Goal: Task Accomplishment & Management: Complete application form

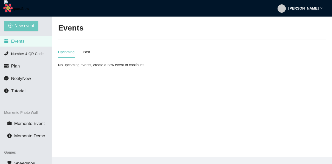
click at [24, 29] on span "New event" at bounding box center [25, 26] width 20 height 6
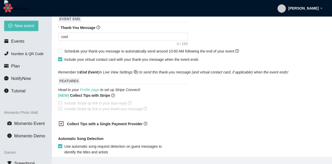
scroll to position [218, 0]
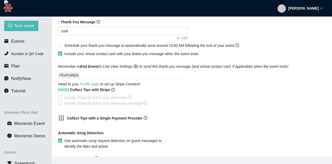
click at [30, 60] on ul "Events Number & QR Code Plan NotifyNow Tutorial" at bounding box center [26, 66] width 52 height 62
click at [24, 65] on li "Plan" at bounding box center [26, 66] width 52 height 10
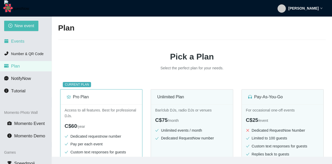
click at [30, 41] on li "Events" at bounding box center [26, 41] width 52 height 10
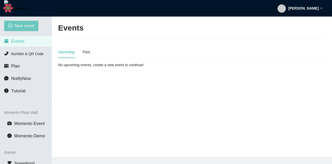
click at [24, 26] on span "New event" at bounding box center [25, 26] width 20 height 6
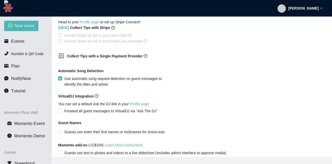
scroll to position [249, 0]
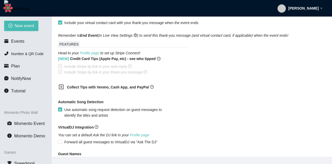
click at [227, 74] on div "[NEW] Credit Card Tips (Apple Pay, etc) - see who tipped Include Stripe tip lin…" at bounding box center [191, 65] width 267 height 19
click at [95, 54] on link "Profile page" at bounding box center [89, 53] width 19 height 4
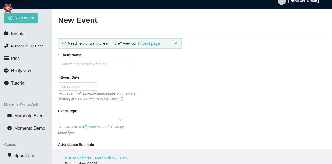
scroll to position [0, 0]
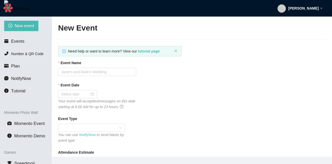
click at [310, 9] on strong "[PERSON_NAME]" at bounding box center [303, 8] width 30 height 4
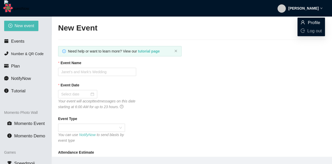
click at [305, 25] on span "Profile" at bounding box center [310, 23] width 21 height 6
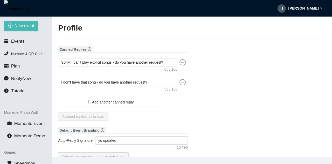
drag, startPoint x: 319, startPoint y: 12, endPoint x: 316, endPoint y: 13, distance: 3.1
click at [316, 13] on div "[PERSON_NAME]" at bounding box center [299, 8] width 45 height 17
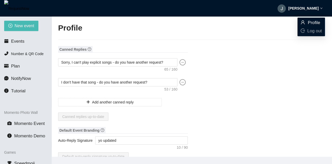
click at [307, 23] on span "Profile" at bounding box center [310, 23] width 21 height 6
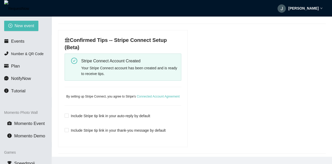
scroll to position [187, 0]
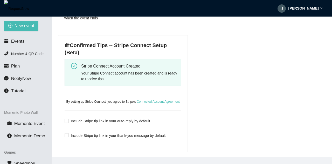
click at [320, 9] on div "[PERSON_NAME]" at bounding box center [299, 8] width 45 height 17
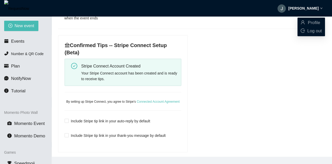
click at [317, 10] on div "[PERSON_NAME]" at bounding box center [299, 8] width 45 height 17
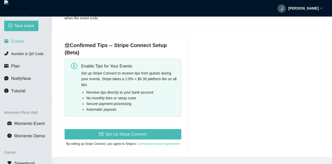
click at [21, 42] on span "Events" at bounding box center [17, 41] width 13 height 5
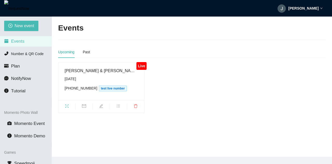
click at [300, 4] on div "Jakob" at bounding box center [299, 8] width 45 height 17
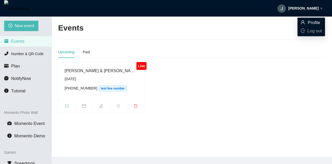
click at [306, 21] on span "Profile" at bounding box center [310, 23] width 21 height 6
type textarea "[URL][DOMAIN_NAME]"
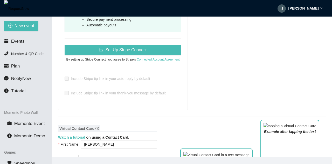
scroll to position [280, 0]
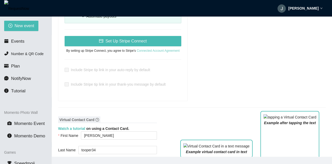
click at [162, 51] on link "Connected Account Agreement" at bounding box center [158, 51] width 43 height 4
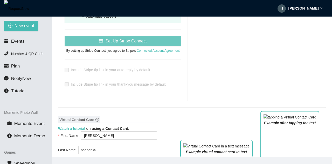
click at [139, 41] on span "Set Up Stripe Connect" at bounding box center [125, 41] width 41 height 6
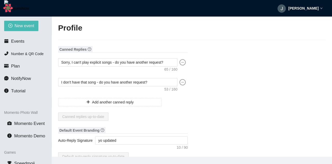
type textarea "[URL][DOMAIN_NAME]"
type input "[PERSON_NAME]"
type input "tooper34"
type input "Yo "QUOTE" coco single '"
type input "DJ"
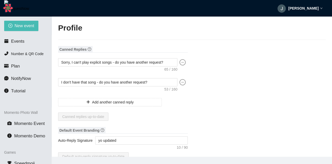
type input "[PHONE_NUMBER]"
type input "[EMAIL_ADDRESS][DOMAIN_NAME]"
type input "[URL]"
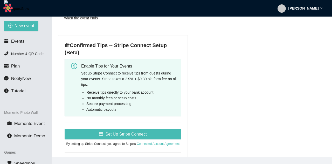
scroll to position [218, 0]
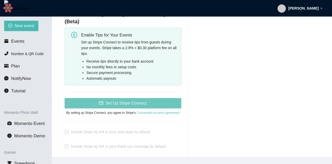
click at [121, 103] on span "Set Up Stripe Connect" at bounding box center [125, 103] width 41 height 6
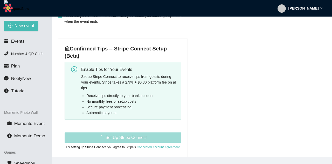
scroll to position [187, 0]
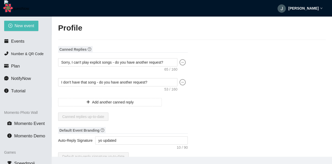
type textarea "[URL][DOMAIN_NAME]"
type input "[PERSON_NAME]"
type input "tooper34"
type input "Yo "QUOTE" coco single '"
type input "DJ"
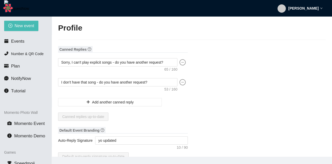
type input "[PHONE_NUMBER]"
type input "[EMAIL_ADDRESS][DOMAIN_NAME]"
type input "[URL]"
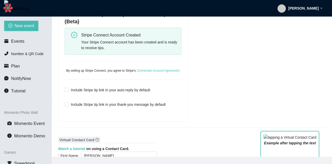
scroll to position [187, 0]
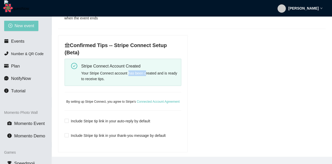
click at [23, 27] on span "New event" at bounding box center [25, 26] width 20 height 6
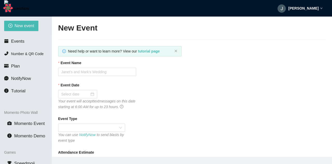
type textarea "[URL][DOMAIN_NAME]"
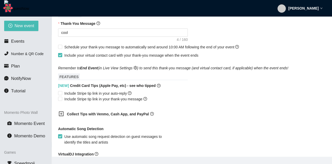
scroll to position [218, 0]
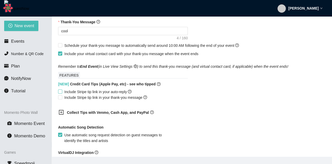
click at [62, 94] on span "Include Stripe tip link in your auto-reply" at bounding box center [97, 92] width 71 height 6
click at [62, 93] on input "Include Stripe tip link in your auto-reply" at bounding box center [60, 92] width 4 height 4
checkbox input "true"
click at [64, 98] on span "Include Stripe tip link in your thank-you message" at bounding box center [105, 98] width 87 height 6
click at [62, 98] on input "Include Stripe tip link in your thank-you message" at bounding box center [60, 97] width 4 height 4
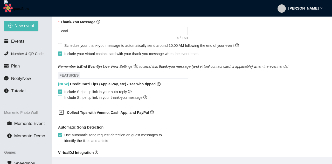
checkbox input "true"
click at [69, 92] on span "Include Stripe tip link in your auto-reply" at bounding box center [97, 92] width 71 height 6
click at [62, 92] on input "Include Stripe tip link in your auto-reply" at bounding box center [60, 92] width 4 height 4
checkbox input "false"
click at [68, 99] on span "Include Stripe tip link in your thank-you message" at bounding box center [105, 98] width 87 height 6
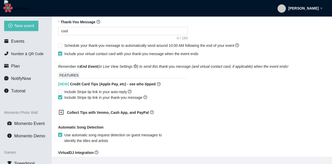
click at [62, 99] on input "Include Stripe tip link in your thank-you message" at bounding box center [60, 97] width 4 height 4
checkbox input "false"
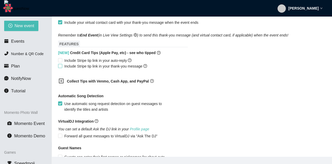
scroll to position [187, 0]
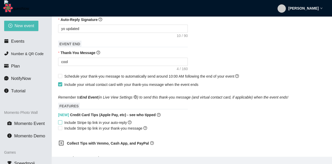
click at [80, 124] on span "Include Stripe tip link in your auto-reply" at bounding box center [97, 123] width 71 height 6
click at [62, 124] on input "Include Stripe tip link in your auto-reply" at bounding box center [60, 123] width 4 height 4
checkbox input "true"
click at [79, 130] on span "Include Stripe tip link in your thank-you message" at bounding box center [105, 129] width 87 height 6
click at [62, 130] on input "Include Stripe tip link in your thank-you message" at bounding box center [60, 128] width 4 height 4
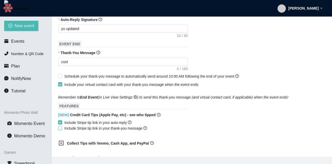
checkbox input "true"
click at [35, 43] on li "Events" at bounding box center [26, 41] width 52 height 10
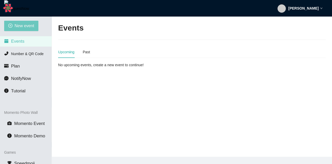
click at [28, 24] on span "New event" at bounding box center [25, 26] width 20 height 6
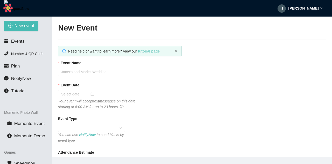
type textarea "https://virtualdj.com/ask/dj__spinz20"
click at [93, 73] on input "Event Name" at bounding box center [97, 72] width 78 height 8
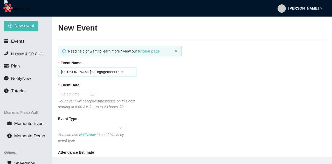
type input "Dustin's Engagement Party"
click at [118, 73] on input "Dustin's Engagement Party" at bounding box center [97, 72] width 78 height 8
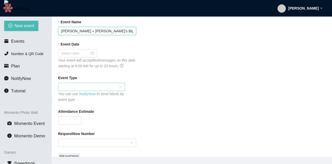
scroll to position [31, 0]
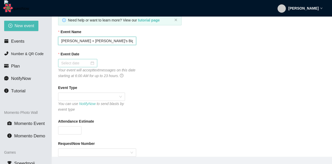
type input "Anna + Joe's Big Day"
drag, startPoint x: 59, startPoint y: 60, endPoint x: 65, endPoint y: 62, distance: 6.1
click at [60, 60] on div at bounding box center [77, 63] width 39 height 8
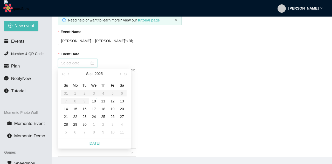
click at [67, 63] on input "Event Date" at bounding box center [75, 63] width 28 height 6
type input "09/10/2025"
click at [94, 104] on div "10" at bounding box center [94, 101] width 6 height 6
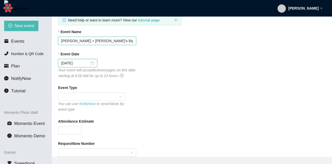
drag, startPoint x: 75, startPoint y: 40, endPoint x: 78, endPoint y: 40, distance: 3.1
click at [76, 40] on input "Anna + Joe's Big Day" at bounding box center [97, 41] width 78 height 8
click at [77, 40] on input "Anna + Joe's Big Day" at bounding box center [97, 41] width 78 height 8
click at [115, 99] on span at bounding box center [91, 97] width 61 height 8
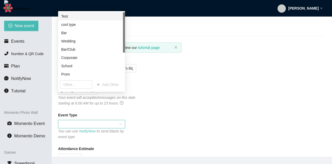
scroll to position [0, 0]
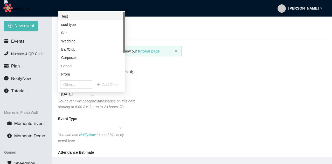
click at [125, 127] on div "Event Type You can use NotifyNow to send blasts by event type" at bounding box center [191, 129] width 267 height 27
click at [154, 125] on div "Event Type You can use NotifyNow to send blasts by event type" at bounding box center [191, 129] width 267 height 27
click at [102, 39] on div "Wedding" at bounding box center [91, 41] width 61 height 6
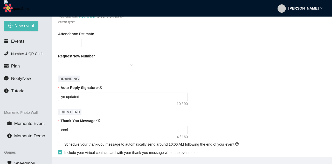
scroll to position [124, 0]
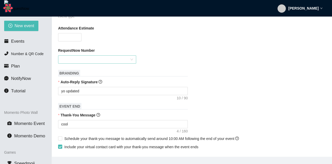
click at [100, 58] on input "RequestNow Number" at bounding box center [95, 60] width 68 height 8
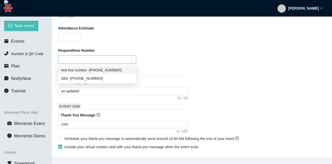
click at [108, 69] on div "test live number - (540) 281-3078" at bounding box center [97, 70] width 72 height 6
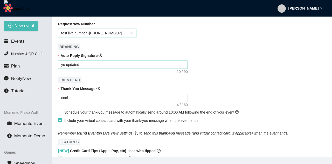
scroll to position [156, 0]
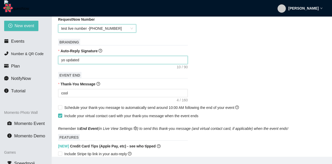
click at [86, 59] on textarea "yo updated" at bounding box center [123, 60] width 130 height 8
type textarea "T"
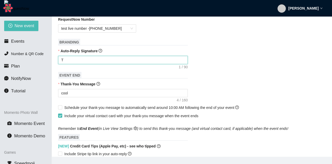
type textarea "Th"
type textarea "Tha"
type textarea "Than"
type textarea "Thank"
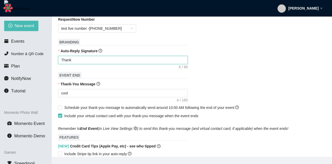
type textarea "Thanks"
type textarea "Thanks f"
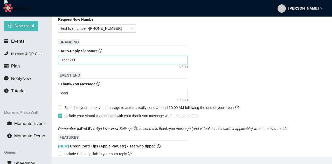
type textarea "Thanks f"
type textarea "Thanks fo"
type textarea "Thanks for"
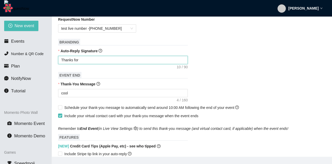
type textarea "Thanks for"
type textarea "Thanks for c"
type textarea "Thanks for ce"
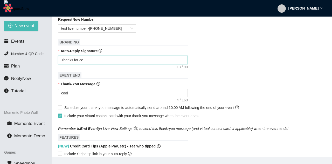
type textarea "Thanks for cel"
type textarea "Thanks for cele"
type textarea "Thanks for celeb"
type textarea "Thanks for celebr"
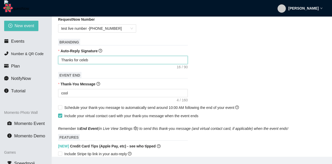
type textarea "Thanks for celebr"
type textarea "Thanks for celebra"
type textarea "Thanks for celebrat"
type textarea "Thanks for celebrati"
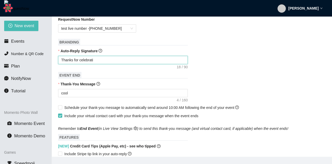
type textarea "Thanks for celebratin"
type textarea "Thanks for celebrating"
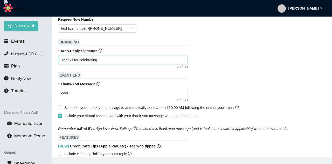
type textarea "Thanks for celebrating"
click at [113, 60] on textarea "Thanks for celebrating" at bounding box center [123, 60] width 130 height 8
click at [114, 59] on textarea "Thanks for celebrating" at bounding box center [123, 60] width 130 height 8
click at [114, 60] on textarea "Thanks for celebrating" at bounding box center [123, 60] width 130 height 8
drag, startPoint x: 104, startPoint y: 61, endPoint x: 107, endPoint y: 62, distance: 2.6
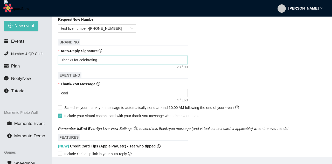
click at [104, 61] on textarea "Thanks for celebrating" at bounding box center [123, 60] width 130 height 8
click at [108, 62] on textarea "Thanks for celebrating" at bounding box center [123, 60] width 130 height 8
type textarea "Enjoy celebrating Janet & Mark! - DJ Christopher"
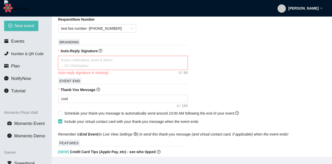
paste textarea "enjoying celebrating with Katlynn & Justin! DJ Don"
type textarea "enjoying celebrating with Katlynn & Justin! DJ Don"
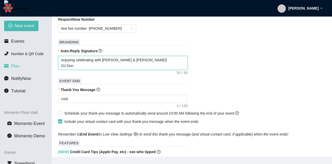
drag, startPoint x: 63, startPoint y: 61, endPoint x: 49, endPoint y: 62, distance: 13.8
click at [49, 62] on section "New event Events Number & QR Code Plan NotifyNow Tutorial Momento Photo Wall Mo…" at bounding box center [166, 99] width 332 height 164
click at [82, 62] on textarea "enjoying celebrating with Katlynn & Justin! DJ Don" at bounding box center [123, 63] width 130 height 14
drag, startPoint x: 63, startPoint y: 61, endPoint x: 57, endPoint y: 62, distance: 6.6
click at [57, 62] on main "New Event Need help or want to learn more? View our tutorial page Event Name An…" at bounding box center [192, 87] width 280 height 140
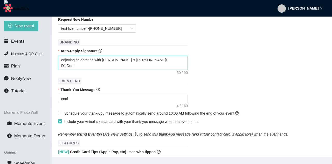
click at [112, 66] on textarea "enjoying celebrating with Katlynn & Justin! DJ Don" at bounding box center [123, 63] width 130 height 14
click at [61, 60] on textarea "enjoying celebrating with Katlynn & Justin! DJ Don" at bounding box center [123, 63] width 130 height 14
type textarea "Henjoying celebrating with Katlynn & Justin! DJ Don"
type textarea "Hoenjoying celebrating with Katlynn & Justin! DJ Don"
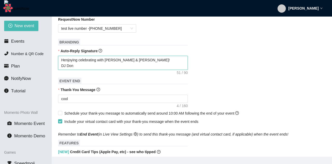
type textarea "Hoenjoying celebrating with Katlynn & Justin! DJ Don"
type textarea "Hopenjoying celebrating with Katlynn & Justin! DJ Don"
type textarea "Hopeenjoying celebrating with Katlynn & Justin! DJ Don"
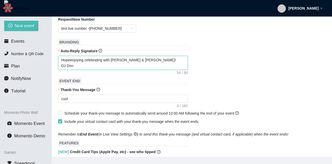
type textarea "Hope enjoying celebrating with Katlynn & Justin! DJ Don"
type textarea "Hope yenjoying celebrating with Katlynn & Justin! DJ Don"
type textarea "Hope yoenjoying celebrating with Katlynn & Justin! DJ Don"
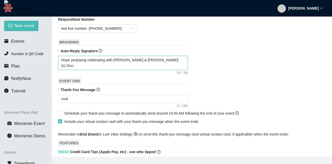
type textarea "Hope yoenjoying celebrating with Katlynn & Justin! DJ Don"
type textarea "Hope youenjoying celebrating with Katlynn & Justin! DJ Don"
type textarea "Hope you;enjoying celebrating with Katlynn & Justin! DJ Don"
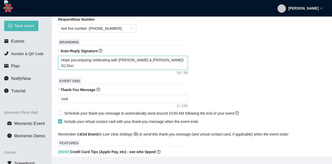
type textarea "Hope you;renjoying celebrating with Katlynn & Justin! DJ Don"
type textarea "Hope you;reenjoying celebrating with Katlynn & Justin! DJ Don"
type textarea "Hope you;renjoying celebrating with Katlynn & Justin! DJ Don"
type textarea "Hope you;enjoying celebrating with Katlynn & Justin! DJ Don"
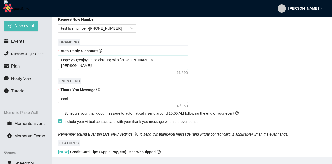
type textarea "Hope you;enjoying celebrating with Katlynn & Justin! DJ Don"
type textarea "Hope youenjoying celebrating with Katlynn & Justin! DJ Don"
type textarea "Hope you'enjoying celebrating with Katlynn & Justin! DJ Don"
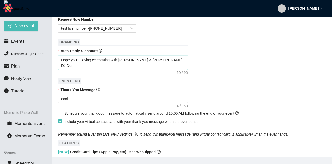
type textarea "Hope you'renjoying celebrating with Katlynn & Justin! DJ Don"
type textarea "Hope you'reenjoying celebrating with Katlynn & Justin! DJ Don"
type textarea "Hope you're enjoying celebrating with Katlynn & Justin! DJ Don"
type textarea "Hope you'reenjoying celebrating with Katlynn & Justin! DJ Don"
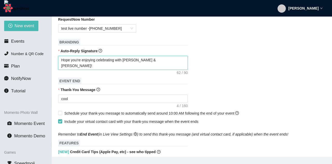
type textarea "Hope you'reenjoying celebrating with Katlynn & Justin! DJ Don"
type textarea "Hope you'renjoying celebrating with Katlynn & Justin! DJ Don"
type textarea "Hope you'enjoying celebrating with Katlynn & Justin! DJ Don"
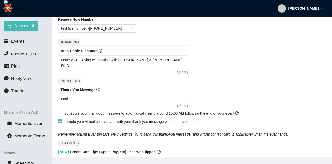
type textarea "Hope youenjoying celebrating with Katlynn & Justin! DJ Don"
type textarea "Hope yoenjoying celebrating with Katlynn & Justin! DJ Don"
type textarea "Hope yenjoying celebrating with Katlynn & Justin! DJ Don"
type textarea "Hope enjoying celebrating with Katlynn & Justin! DJ Don"
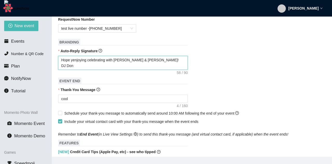
type textarea "Hope enjoying celebrating with Katlynn & Justin! DJ Don"
type textarea "Hopeenjoying celebrating with Katlynn & Justin! DJ Don"
type textarea "Hopenjoying celebrating with Katlynn & Justin! DJ Don"
type textarea "Hoenjoying celebrating with Katlynn & Justin! DJ Don"
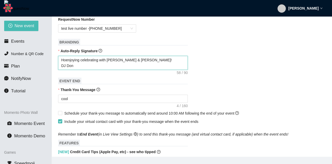
type textarea "Henjoying celebrating with Katlynn & Justin! DJ Don"
type textarea "enjoying celebrating with Katlynn & Justin! DJ Don"
type textarea "njoying celebrating with Katlynn & Justin! DJ Don"
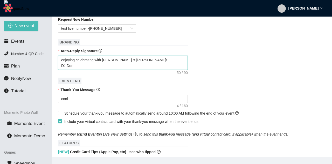
type textarea "njoying celebrating with Katlynn & Justin! DJ Don"
type textarea "Enjoying celebrating with Katlynn & Justin! DJ Don"
type textarea "Enjoyin celebrating with Katlynn & Justin! DJ Don"
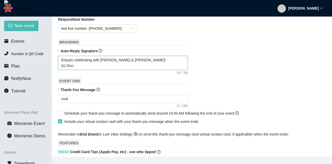
type textarea "Enjoyi celebrating with Katlynn & Justin! DJ Don"
type textarea "Enjoy celebrating with Katlynn & Justin! DJ Don"
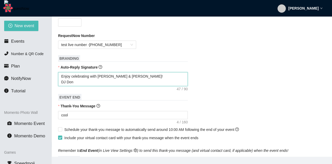
scroll to position [124, 0]
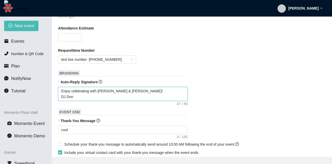
click at [108, 91] on textarea "Enjoy celebrating with Katlynn & Justin! DJ Don" at bounding box center [123, 94] width 130 height 14
type textarea "Enjoy celebrating with A & Justin! DJ Don"
type textarea "Enjoy celebrating with An & Justin! DJ Don"
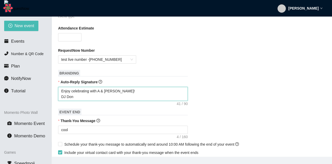
type textarea "Enjoy celebrating with An & Justin! DJ Don"
type textarea "Enjoy celebrating with Ann & Justin! DJ Don"
type textarea "Enjoy celebrating with Anna & Justin! DJ Don"
click at [115, 91] on textarea "Enjoy celebrating with Anna & Justin! DJ Don" at bounding box center [123, 94] width 130 height 14
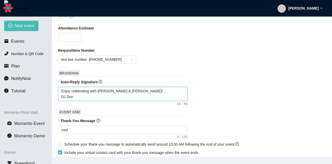
click at [115, 91] on textarea "Enjoy celebrating with Anna & Justin! DJ Don" at bounding box center [123, 94] width 130 height 14
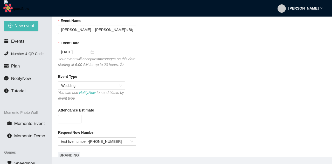
scroll to position [0, 0]
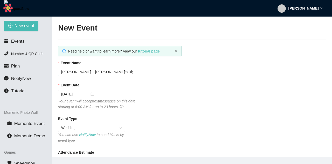
type textarea "Enjoy celebrating with Anna & Justin! DJ Don"
click at [73, 72] on input "Anna + Joe's Big Day" at bounding box center [97, 72] width 78 height 8
click at [76, 73] on input "Anna + Joe's Big Day" at bounding box center [97, 72] width 78 height 8
paste input "ustin"
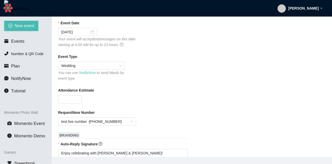
scroll to position [124, 0]
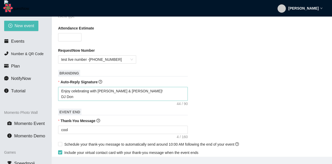
type input "Anna + Justin's Big Day"
click at [60, 97] on textarea "Enjoy celebrating with Anna & Justin! DJ Don" at bounding box center [123, 94] width 130 height 14
type textarea "Enjoy celebrating with Anna & Justin! -DJ Don"
type textarea "Enjoy celebrating with Anna & Justin! - DJ Don"
click at [72, 98] on textarea "Enjoy celebrating with Anna & Justin! - DJ Don" at bounding box center [123, 94] width 130 height 14
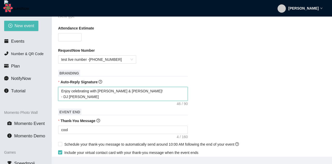
click at [72, 98] on textarea "Enjoy celebrating with Anna & Justin! - DJ Don" at bounding box center [123, 94] width 130 height 14
type textarea "Enjoy celebrating with Anna & Justin! - DJ"
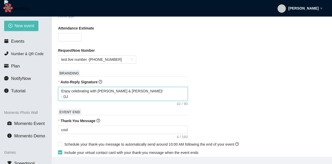
type textarea "Enjoy celebrating with Anna & Justin! - D"
type textarea "Enjoy celebrating with Anna & Justin! - Du"
type textarea "Enjoy celebrating with Anna & Justin! - Dus"
type textarea "Enjoy celebrating with Anna & Justin! - Dust"
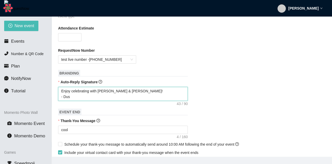
type textarea "Enjoy celebrating with Anna & Justin! - Dust"
type textarea "Enjoy celebrating with Anna & Justin! - Dusty"
type textarea "Enjoy celebrating with Anna & Justin! - Dusty B"
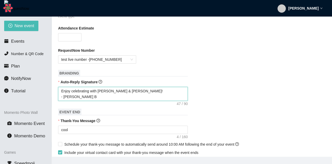
type textarea "Enjoy celebrating with Anna & Justin! - Dusty Be"
type textarea "Enjoy celebrating with Anna & Justin! - Dusty Bea"
type textarea "Enjoy celebrating with Anna & Justin! - Dusty Beat"
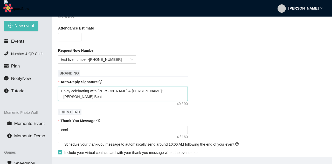
type textarea "Enjoy celebrating with Anna & Justin! - Dusty Beats"
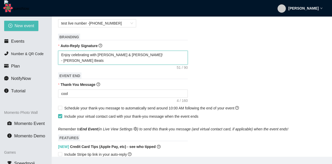
scroll to position [156, 0]
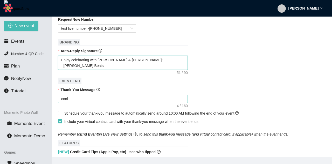
type textarea "Enjoy celebrating with Anna & Justin! - Dusty Beats"
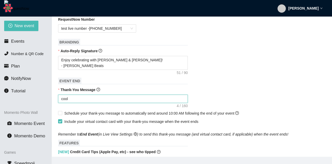
click at [98, 99] on textarea "cool" at bounding box center [123, 99] width 130 height 8
click at [99, 99] on textarea "cool" at bounding box center [123, 99] width 130 height 8
type textarea "T"
type textarea "Th"
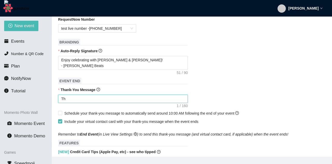
type textarea "Tha"
type textarea "Than"
type textarea "Thank"
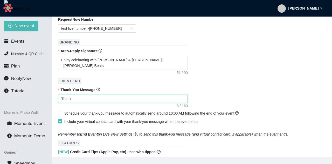
type textarea "Thanks"
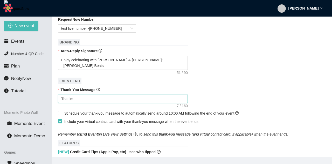
type textarea "Thanks"
type textarea "Thank"
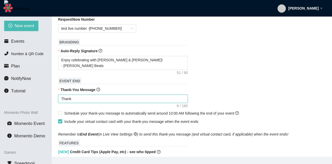
type textarea "Thank y"
type textarea "Thank yo"
type textarea "Thank you"
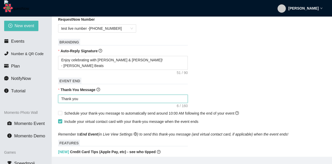
type textarea "Thank you"
type textarea "Thank you f"
type textarea "Thank you fo"
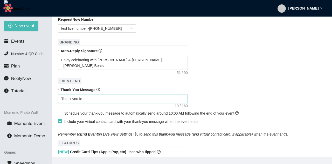
type textarea "Thank you for"
type textarea "Thank you for c"
type textarea "Thank you for co"
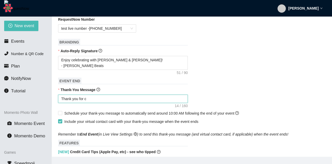
type textarea "Thank you for co"
type textarea "Thank you for com"
type textarea "Thank you for comi"
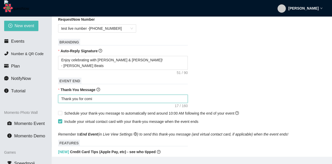
type textarea "Thank you for comin"
type textarea "Thank you for coming"
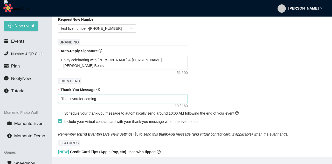
type textarea "Thank you for coming"
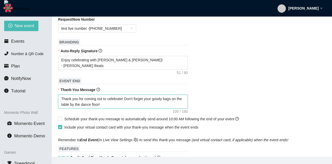
click at [160, 100] on textarea "Thank you for coming out to celebrate! Don't forget your goody bags on the tabl…" at bounding box center [123, 102] width 130 height 14
click at [151, 100] on textarea "Thank you for coming out to celebrate! Don't forget your wedding welcome bags o…" at bounding box center [123, 102] width 130 height 14
click at [100, 105] on textarea "Thank you for coming out to celebrate! Don't forget to pick up your wedding wel…" at bounding box center [123, 102] width 130 height 14
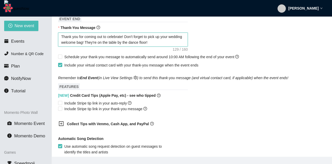
scroll to position [187, 0]
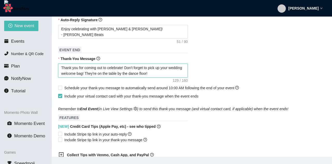
click at [123, 69] on textarea "Thank you for coming out to celebrate! Don't forget to pick up your wedding wel…" at bounding box center [123, 71] width 130 height 14
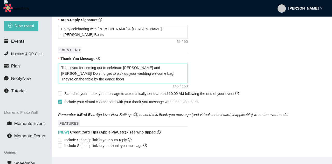
click at [91, 79] on textarea "Thank you for coming out to celebrate Anna and Justin! Don't forget to pick up …" at bounding box center [123, 74] width 130 height 20
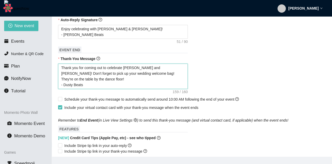
drag, startPoint x: 178, startPoint y: 75, endPoint x: 152, endPoint y: 66, distance: 27.5
click at [152, 66] on textarea "Thank you for coming out to celebrate Anna and Justin! Don't forget to pick up …" at bounding box center [123, 76] width 130 height 25
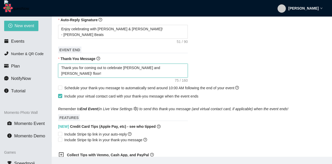
click at [170, 69] on textarea "Thank you for coming out to celebrate Anna and Justin! floor! - Dusty Beats" at bounding box center [123, 71] width 130 height 14
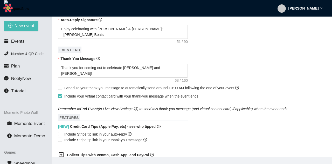
click at [59, 97] on input "Include your virtual contact card with your thank-you message when the event en…" at bounding box center [60, 96] width 4 height 4
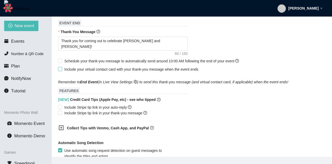
scroll to position [218, 0]
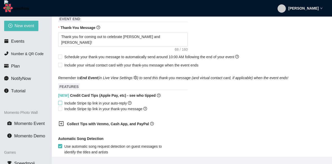
click at [96, 105] on span "Include Stripe tip link in your auto-reply" at bounding box center [97, 104] width 71 height 6
click at [62, 105] on input "Include Stripe tip link in your auto-reply" at bounding box center [60, 103] width 4 height 4
click at [77, 109] on span "Include Stripe tip link in your thank-you message" at bounding box center [105, 109] width 87 height 6
click at [62, 109] on input "Include Stripe tip link in your thank-you message" at bounding box center [60, 109] width 4 height 4
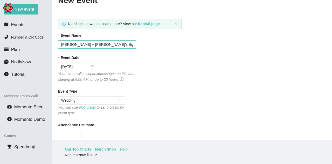
scroll to position [0, 0]
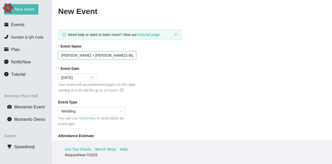
click at [72, 57] on input "Anna + Justin's Big Day" at bounding box center [97, 55] width 78 height 8
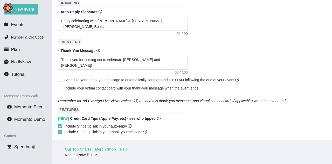
scroll to position [187, 0]
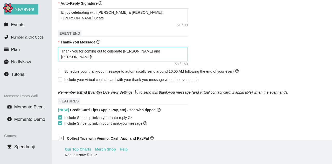
click at [136, 51] on textarea "Thank you for coming out to celebrate Anna and Justin! - Dusty Beats" at bounding box center [123, 54] width 130 height 14
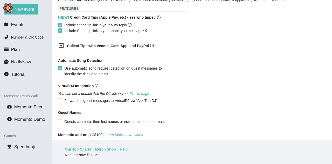
scroll to position [323, 0]
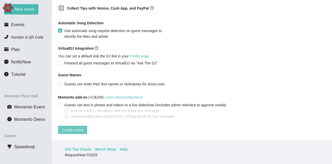
click at [68, 126] on button "Create event" at bounding box center [72, 130] width 29 height 8
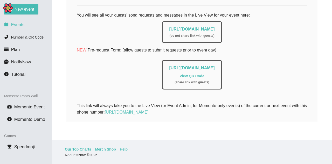
click at [16, 24] on span "Events" at bounding box center [17, 24] width 13 height 5
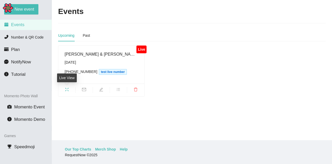
click at [67, 91] on icon "fullscreen" at bounding box center [67, 90] width 4 height 4
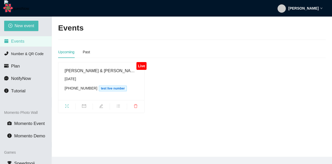
click at [311, 10] on div "[PERSON_NAME]" at bounding box center [299, 8] width 45 height 17
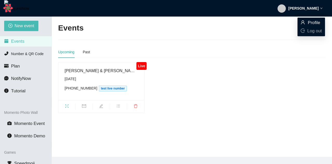
click at [311, 22] on span "Profile" at bounding box center [314, 22] width 12 height 5
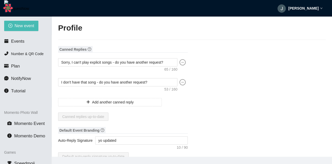
type textarea "[URL][DOMAIN_NAME]"
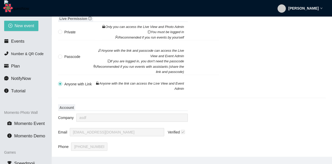
scroll to position [497, 0]
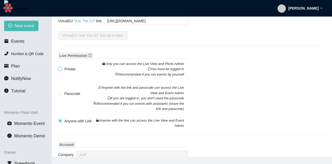
click at [59, 68] on input "Private Only you can access the Live View and Photo Admin You must be logged in…" at bounding box center [60, 69] width 4 height 4
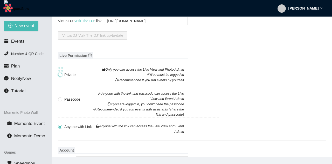
radio input "true"
radio input "false"
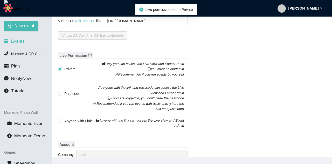
click at [26, 46] on li "Events" at bounding box center [26, 41] width 52 height 10
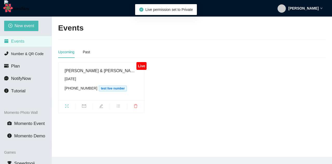
click at [66, 105] on icon "fullscreen" at bounding box center [67, 106] width 4 height 4
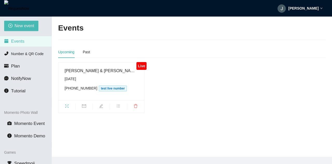
drag, startPoint x: 319, startPoint y: 8, endPoint x: 312, endPoint y: 14, distance: 9.3
click at [319, 8] on div "[PERSON_NAME]" at bounding box center [299, 8] width 45 height 17
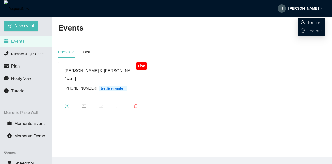
click at [301, 25] on icon "user" at bounding box center [302, 22] width 4 height 4
type textarea "[URL][DOMAIN_NAME]"
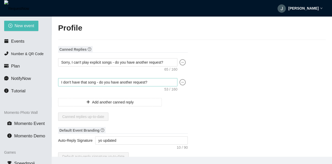
type input "[PERSON_NAME]"
type input "tooper34"
type input "Yo "QUOTE" coco single '"
type input "DJ"
type input "[PHONE_NUMBER]"
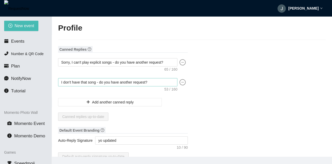
type input "[EMAIL_ADDRESS][DOMAIN_NAME]"
type input "[URL]"
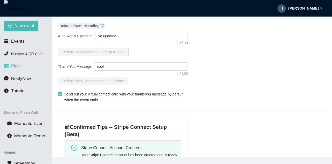
scroll to position [62, 0]
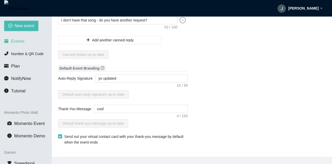
click at [32, 43] on li "Events" at bounding box center [26, 41] width 52 height 10
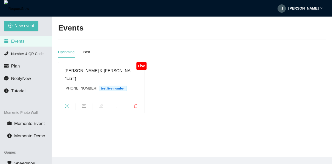
click at [311, 11] on div "[PERSON_NAME]" at bounding box center [299, 8] width 45 height 17
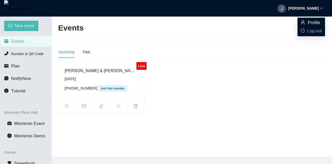
click at [306, 23] on span "Profile" at bounding box center [310, 23] width 21 height 6
type textarea "[URL][DOMAIN_NAME]"
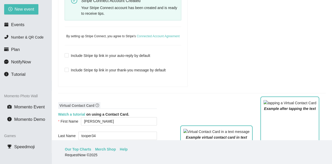
scroll to position [186, 0]
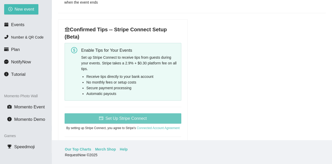
drag, startPoint x: 124, startPoint y: 121, endPoint x: 129, endPoint y: 122, distance: 5.4
click at [124, 122] on span "Set Up Stripe Connect" at bounding box center [125, 118] width 41 height 6
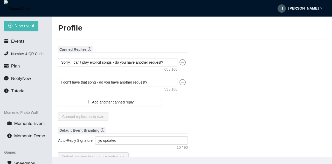
type input "[PERSON_NAME]"
type input "tooper34"
type input "Yo "QUOTE" coco single '"
type input "DJ"
type input "[PHONE_NUMBER]"
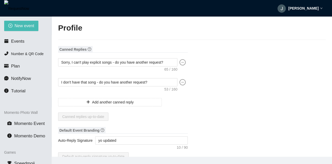
type input "[EMAIL_ADDRESS][DOMAIN_NAME]"
type input "[URL]"
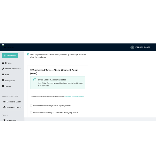
scroll to position [187, 0]
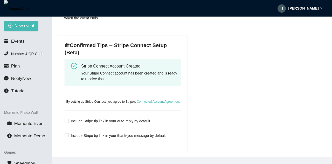
click at [107, 75] on div "Your Stripe Connect account has been created and is ready to receive tips." at bounding box center [129, 75] width 96 height 11
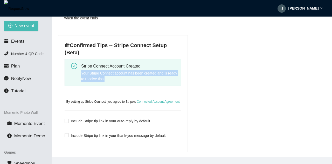
click at [107, 75] on div "Your Stripe Connect account has been created and is ready to receive tips." at bounding box center [129, 75] width 96 height 11
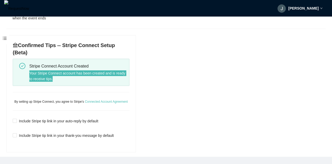
type textarea "[URL][DOMAIN_NAME]"
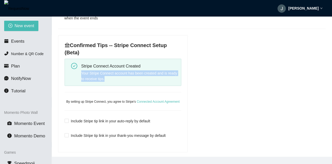
click at [135, 74] on div "Your Stripe Connect account has been created and is ready to receive tips." at bounding box center [129, 75] width 96 height 11
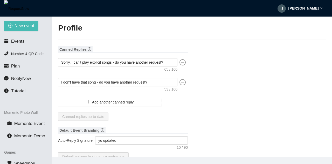
type textarea "[URL][DOMAIN_NAME]"
type input "[PERSON_NAME]"
type input "tooper34"
type input "Yo "QUOTE" coco single '"
type input "DJ"
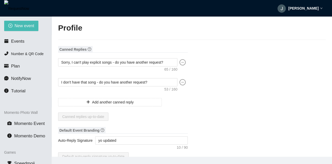
type input "[PHONE_NUMBER]"
type input "[EMAIL_ADDRESS][DOMAIN_NAME]"
type input "[URL]"
type input "[PERSON_NAME]"
type input "tooper34"
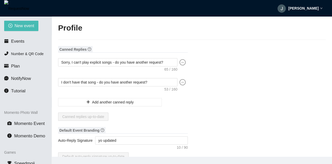
type input "Yo "QUOTE" coco single '"
type input "DJ"
type input "[PHONE_NUMBER]"
type input "[EMAIL_ADDRESS][DOMAIN_NAME]"
type input "[URL]"
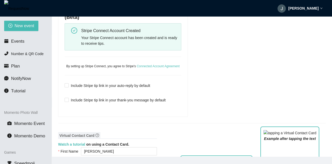
scroll to position [156, 0]
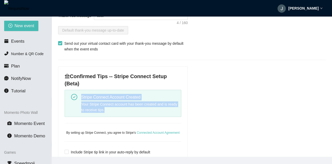
drag, startPoint x: 80, startPoint y: 98, endPoint x: 117, endPoint y: 108, distance: 38.9
click at [117, 108] on div "Stripe Connect Account Created Your Stripe Connect account has been created and…" at bounding box center [123, 103] width 117 height 27
click at [121, 107] on div "Your Stripe Connect account has been created and is ready to receive tips." at bounding box center [129, 107] width 96 height 11
